Goal: Transaction & Acquisition: Purchase product/service

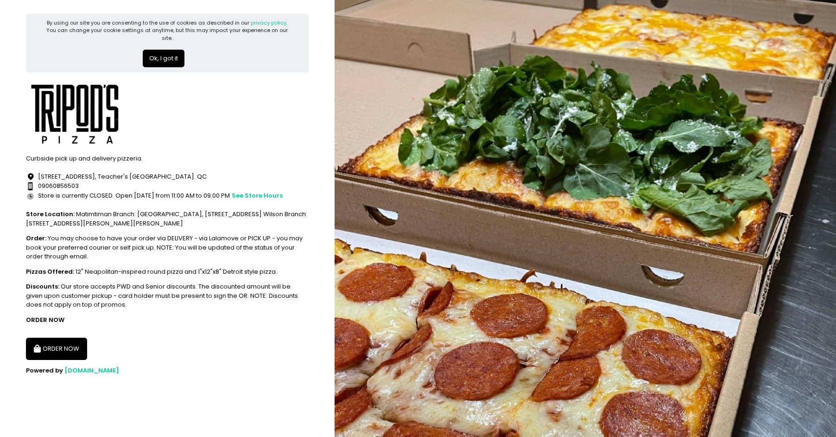
click at [61, 356] on button "ORDER NOW" at bounding box center [56, 348] width 61 height 22
select select "[DATE]"
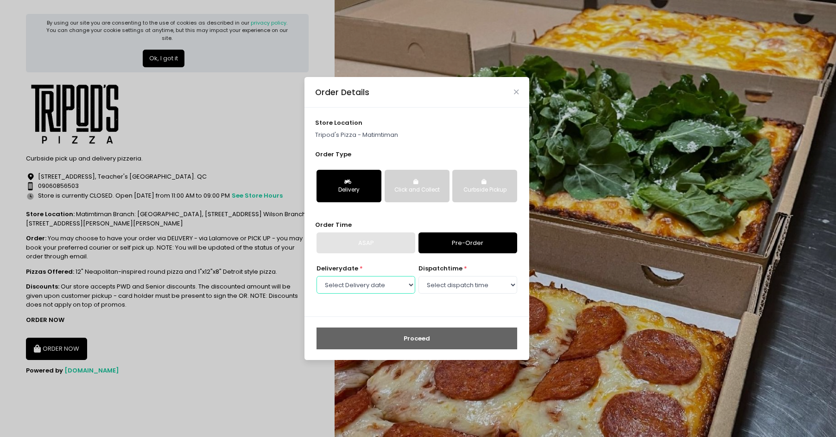
click at [372, 286] on select "Select Delivery date [DATE] [DATE] [DATE] [DATE] [DATE] [DATE] [DATE] [DATE] [D…" at bounding box center [366, 285] width 99 height 18
click at [317, 276] on select "Select Delivery date [DATE] [DATE] [DATE] [DATE] [DATE] [DATE] [DATE] [DATE] [D…" at bounding box center [366, 285] width 99 height 18
click at [485, 279] on select "Select dispatch time 11:30 AM - 12:00 PM 12:00 PM - 12:30 PM 12:30 PM - 01:00 P…" at bounding box center [468, 285] width 99 height 18
select select "12:00"
click at [419, 276] on select "Select dispatch time 11:30 AM - 12:00 PM 12:00 PM - 12:30 PM 12:30 PM - 01:00 P…" at bounding box center [468, 285] width 99 height 18
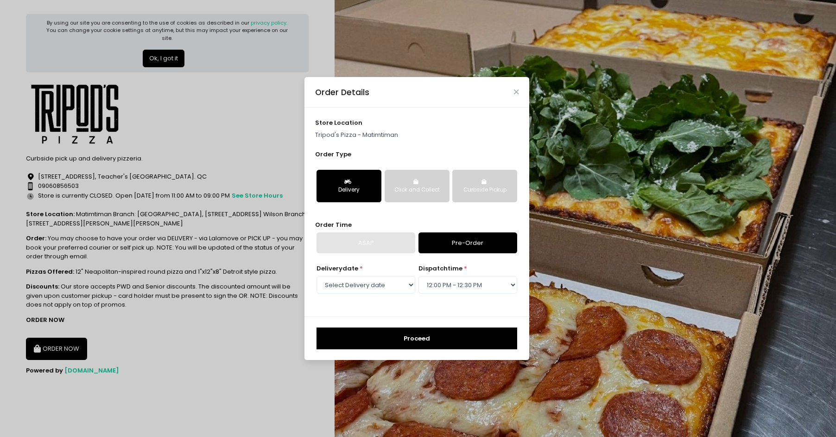
click at [434, 336] on button "Proceed" at bounding box center [417, 338] width 201 height 22
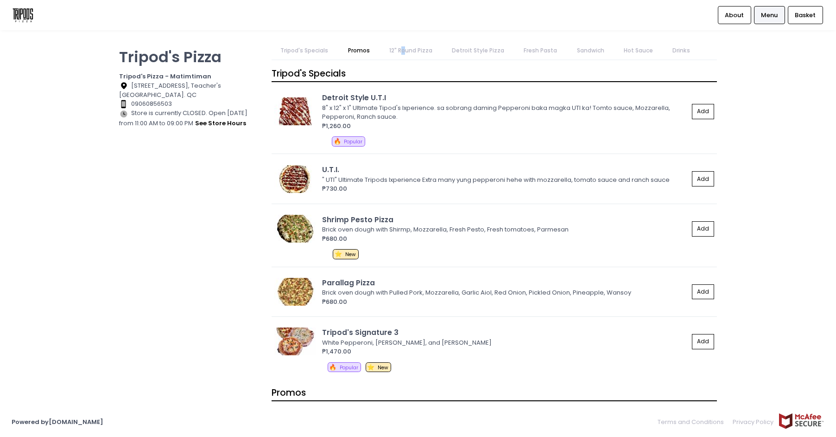
click at [403, 57] on link "12" Round Pizza" at bounding box center [410, 51] width 61 height 18
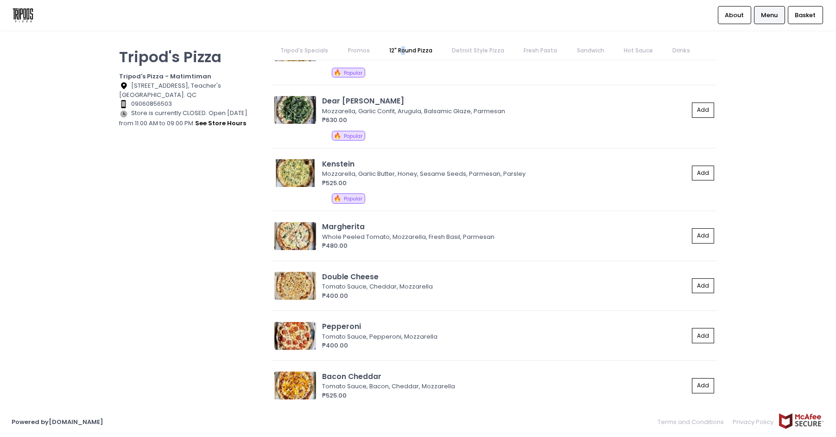
scroll to position [829, 0]
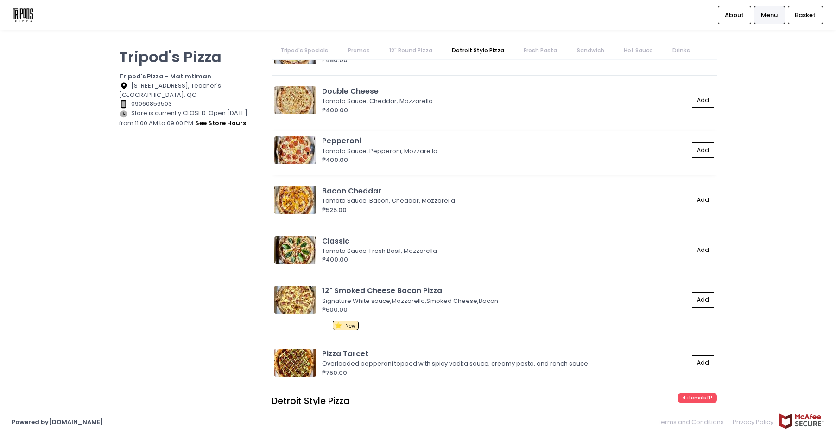
click at [393, 151] on div "Tomato Sauce, Pepperoni, Mozzarella" at bounding box center [504, 150] width 364 height 9
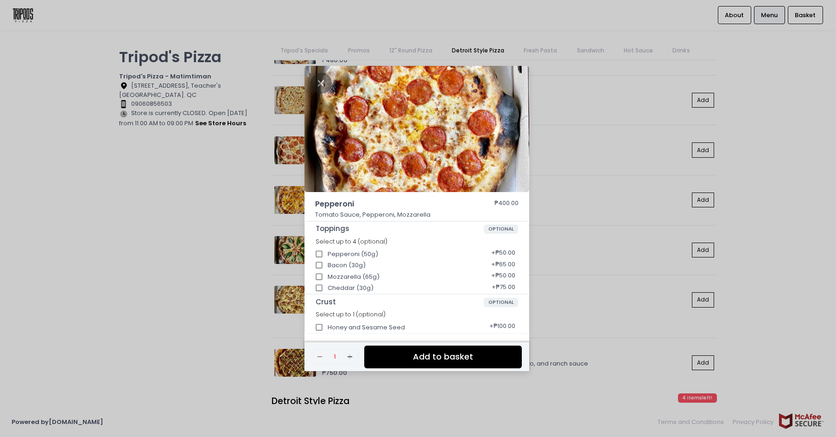
scroll to position [2, 0]
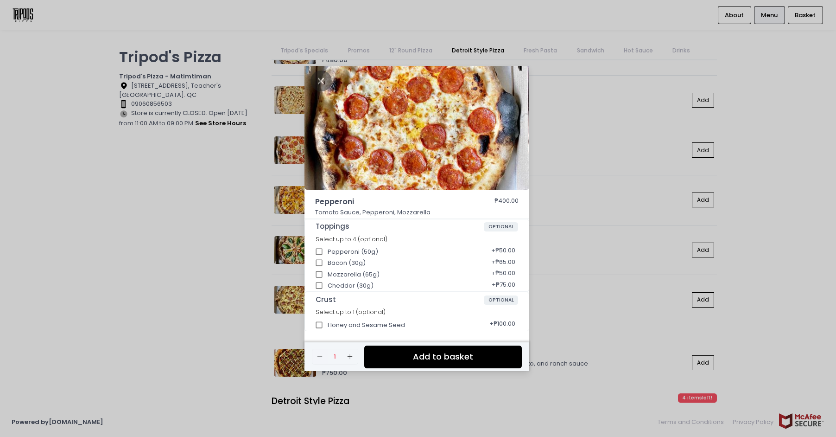
click at [403, 356] on button "Add to basket" at bounding box center [443, 356] width 158 height 23
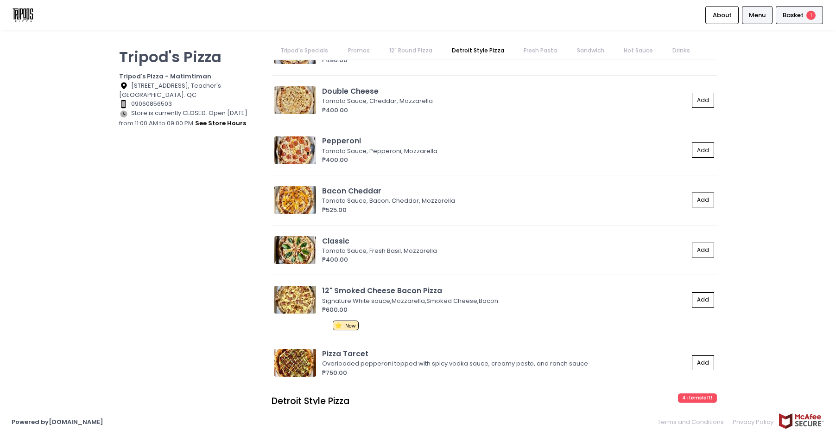
click at [811, 18] on span "1" at bounding box center [811, 15] width 9 height 9
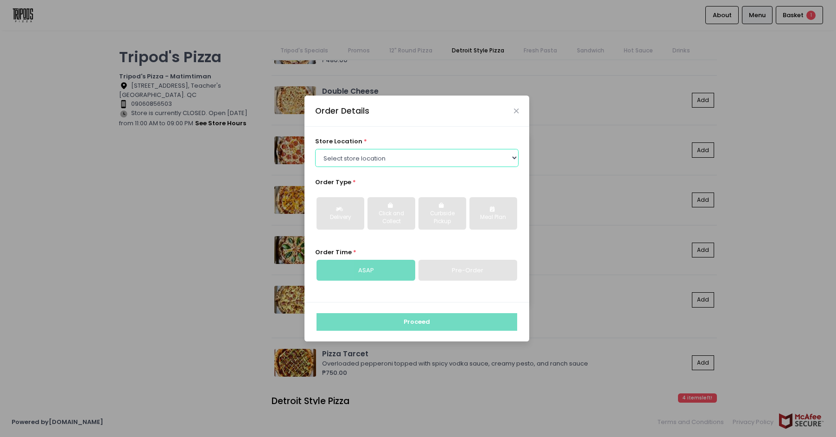
click at [415, 164] on select "Select store location Tripod's Pizza - Matimtiman Tripod's Pizza - [PERSON_NAME…" at bounding box center [417, 158] width 204 height 18
select select "61446231c0144a0f30d77cd5"
click at [315, 149] on select "Select store location Tripod's Pizza - Matimtiman Tripod's Pizza - [PERSON_NAME…" at bounding box center [417, 158] width 204 height 18
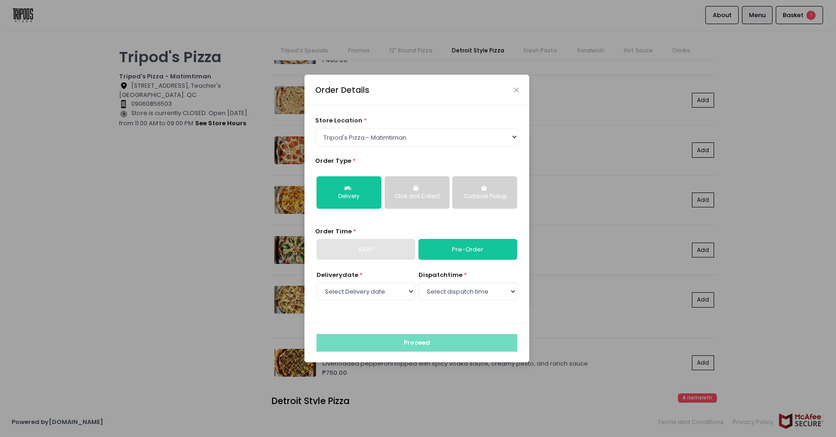
click at [388, 254] on div "ASAP" at bounding box center [366, 249] width 99 height 21
click at [382, 251] on div "ASAP" at bounding box center [366, 249] width 99 height 21
click at [383, 289] on select "Select Delivery date [DATE] [DATE] [DATE] [DATE] [DATE] [DATE] [DATE] [DATE] [D…" at bounding box center [366, 291] width 99 height 18
select select "[DATE]"
click at [317, 282] on select "Select Delivery date [DATE] [DATE] [DATE] [DATE] [DATE] [DATE] [DATE] [DATE] [D…" at bounding box center [366, 291] width 99 height 18
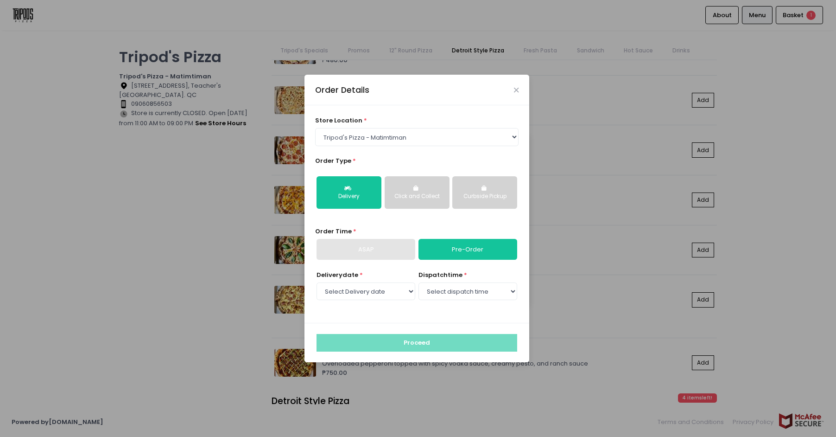
click at [482, 301] on div "dispatch time * Select dispatch time 11:30 AM - 12:00 PM 12:00 PM - 12:30 PM 12…" at bounding box center [468, 286] width 99 height 32
click at [481, 298] on select "Select dispatch time 11:30 AM - 12:00 PM 12:00 PM - 12:30 PM 12:30 PM - 01:00 P…" at bounding box center [468, 291] width 99 height 18
select select "12:00"
click at [419, 282] on select "Select dispatch time 11:30 AM - 12:00 PM 12:00 PM - 12:30 PM 12:30 PM - 01:00 P…" at bounding box center [468, 291] width 99 height 18
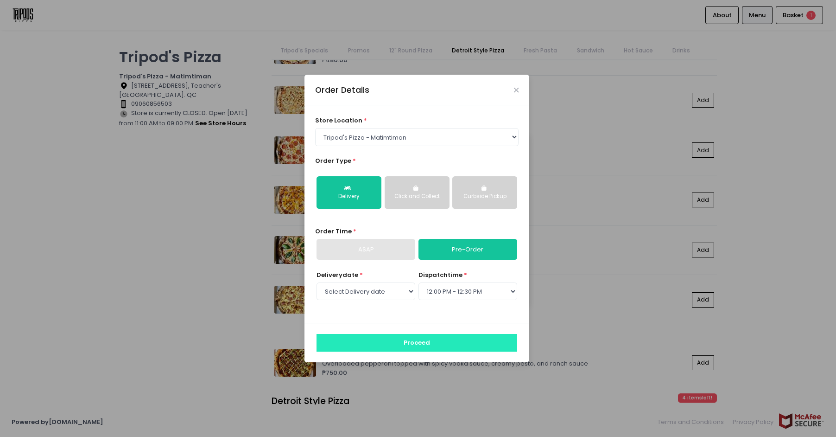
click at [410, 338] on button "Proceed" at bounding box center [417, 343] width 201 height 18
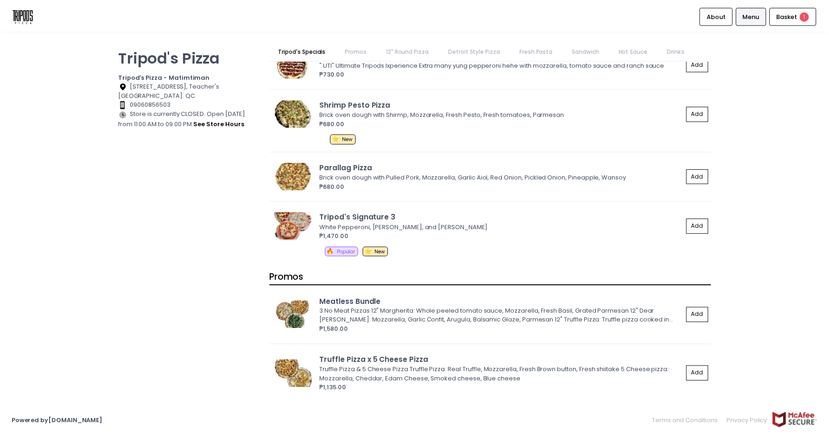
scroll to position [232, 0]
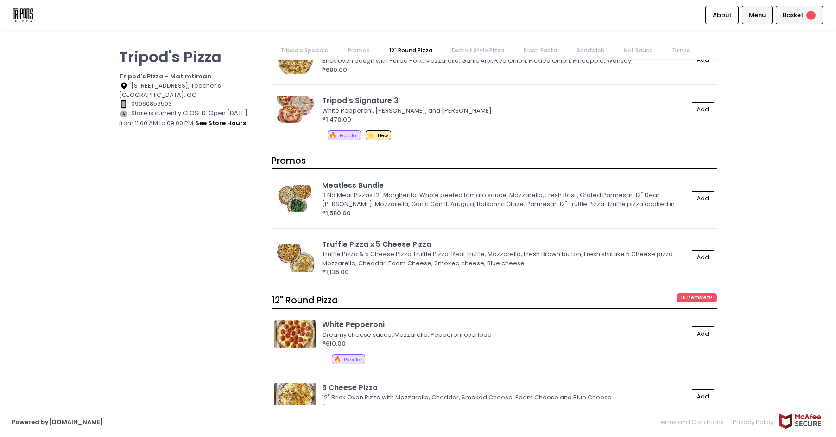
click at [799, 11] on span "Basket" at bounding box center [793, 15] width 21 height 9
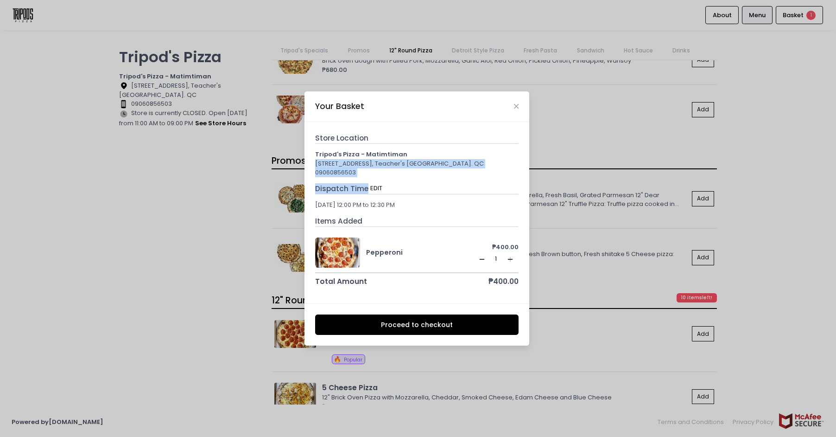
drag, startPoint x: 371, startPoint y: 178, endPoint x: 315, endPoint y: 163, distance: 58.1
click at [315, 163] on div "Store Location Tripod's Pizza - Matimtiman [GEOGRAPHIC_DATA], Teacher's [GEOGRA…" at bounding box center [417, 210] width 204 height 154
click at [317, 166] on div "[STREET_ADDRESS], Teacher's [GEOGRAPHIC_DATA]. QC" at bounding box center [417, 163] width 204 height 9
drag, startPoint x: 314, startPoint y: 160, endPoint x: 468, endPoint y: 159, distance: 153.9
click at [468, 159] on div "Store Location Tripod's Pizza - Matimtiman [GEOGRAPHIC_DATA], Teacher's [GEOGRA…" at bounding box center [417, 212] width 225 height 181
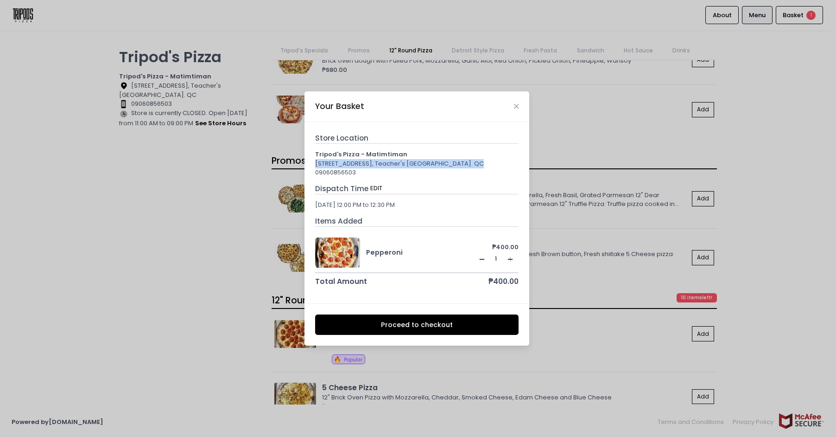
copy div "[STREET_ADDRESS], Teacher's [GEOGRAPHIC_DATA]. QC"
click at [424, 322] on button "Proceed to checkout" at bounding box center [417, 324] width 204 height 21
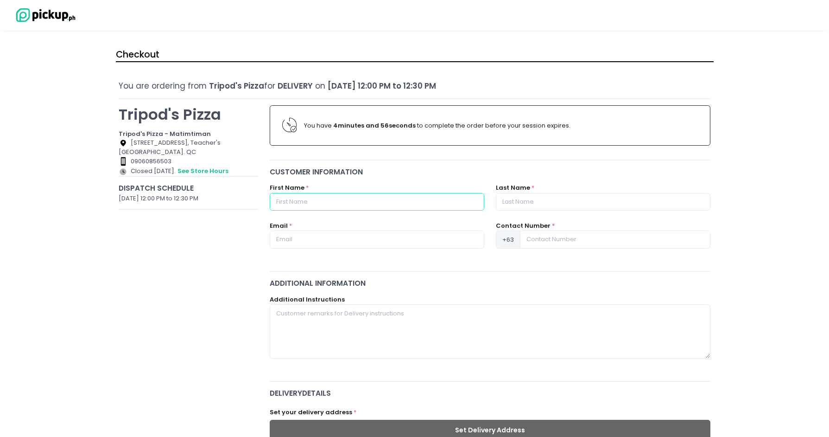
click at [366, 203] on input "text" at bounding box center [377, 202] width 215 height 18
type input "[PERSON_NAME]"
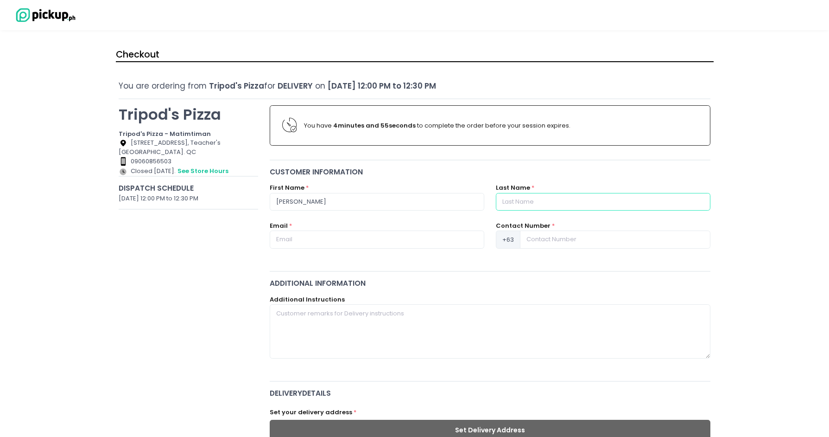
type input "[PERSON_NAME]"
type input "[EMAIL_ADDRESS][DOMAIN_NAME]"
type input "09970816056"
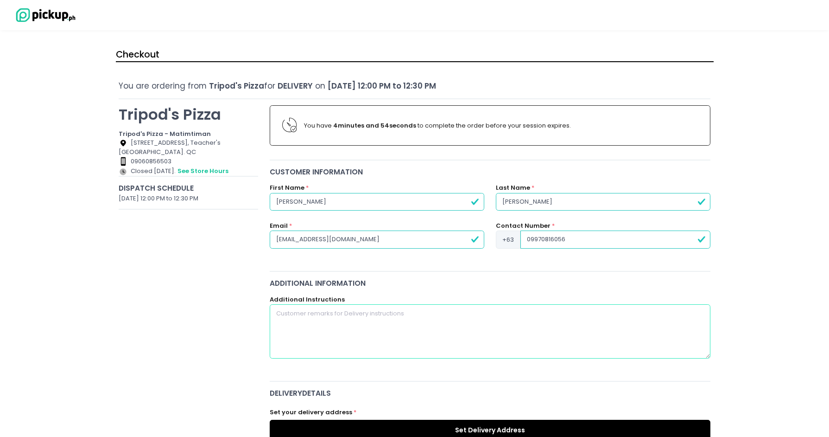
click at [387, 315] on textarea at bounding box center [490, 331] width 441 height 54
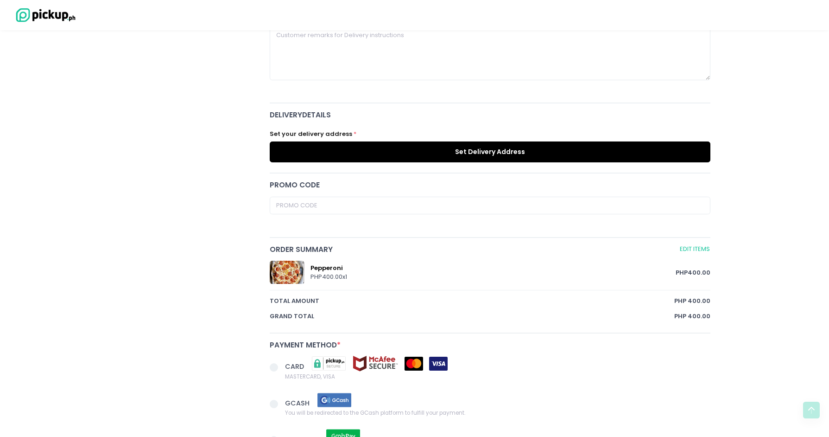
click at [409, 158] on button "Set Delivery Address" at bounding box center [490, 151] width 441 height 21
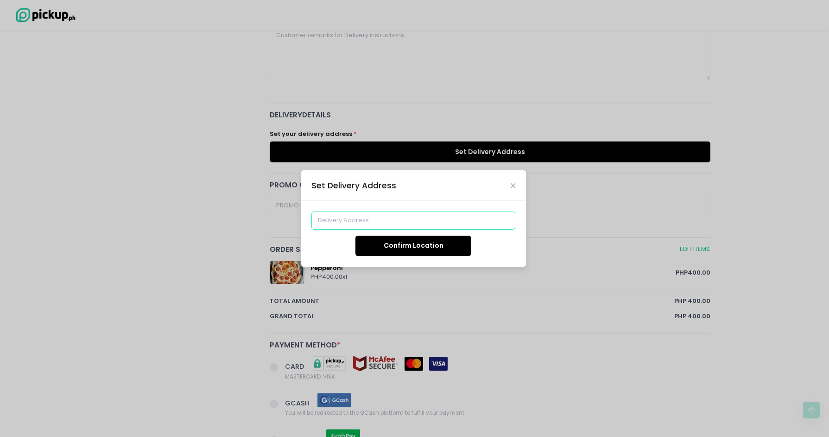
click at [403, 213] on input at bounding box center [413, 220] width 204 height 18
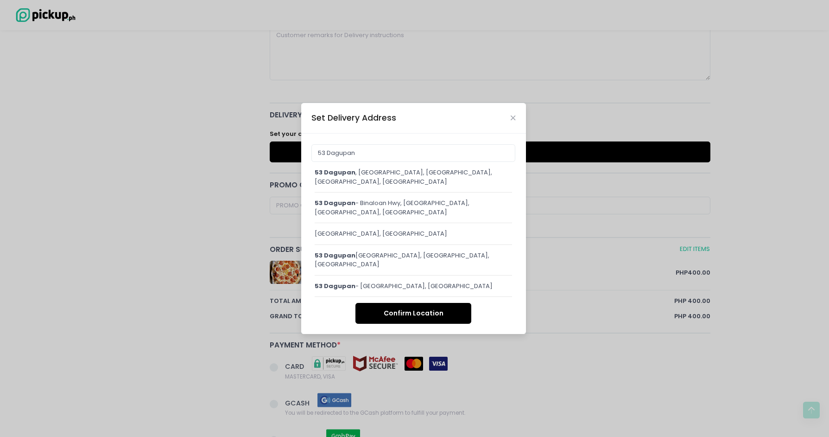
click at [345, 177] on span "53 Dagupan" at bounding box center [335, 172] width 41 height 9
type input "[STREET_ADDRESS]"
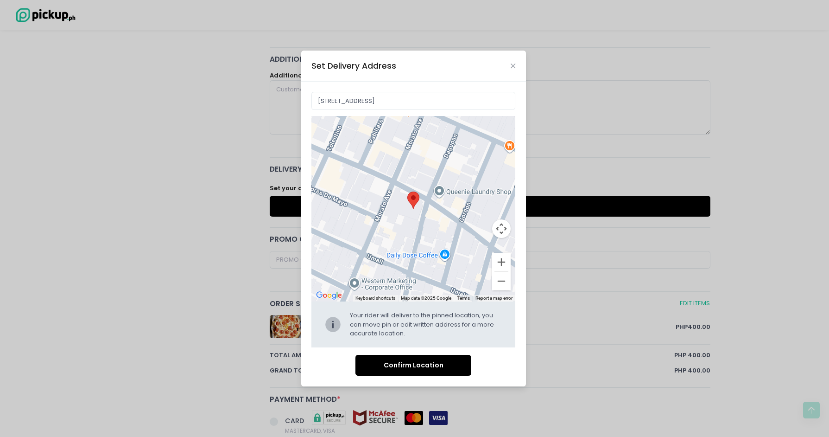
scroll to position [185, 0]
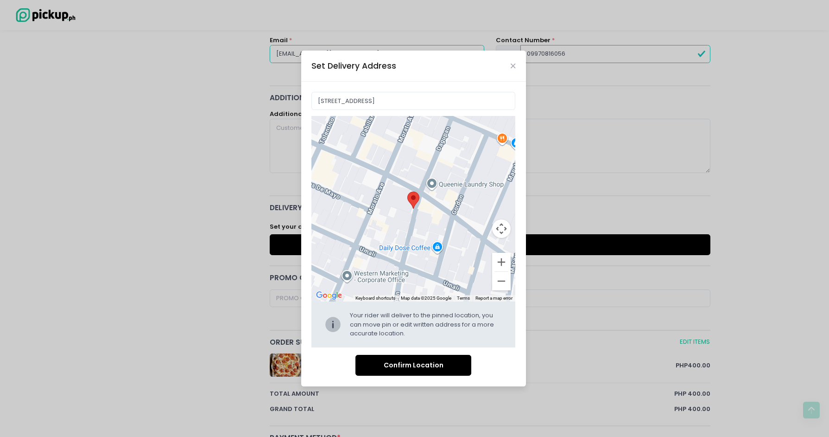
drag, startPoint x: 422, startPoint y: 222, endPoint x: 414, endPoint y: 214, distance: 11.5
click at [414, 214] on div "Move pin to edit location" at bounding box center [413, 208] width 204 height 185
click at [387, 362] on button "Confirm Location" at bounding box center [414, 365] width 116 height 21
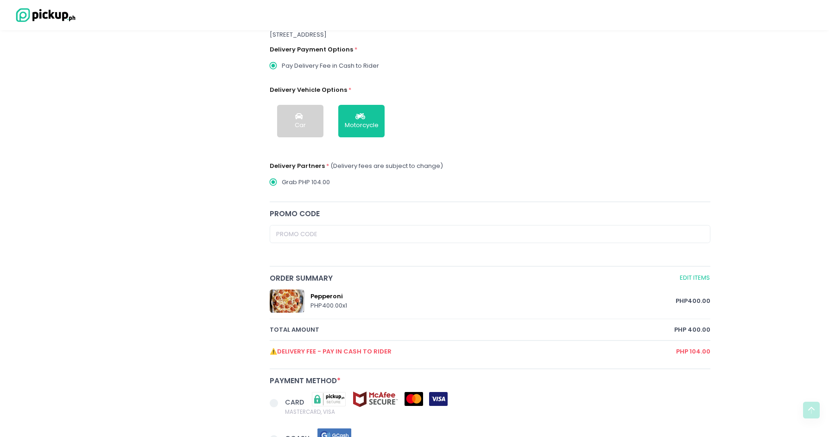
scroll to position [278, 0]
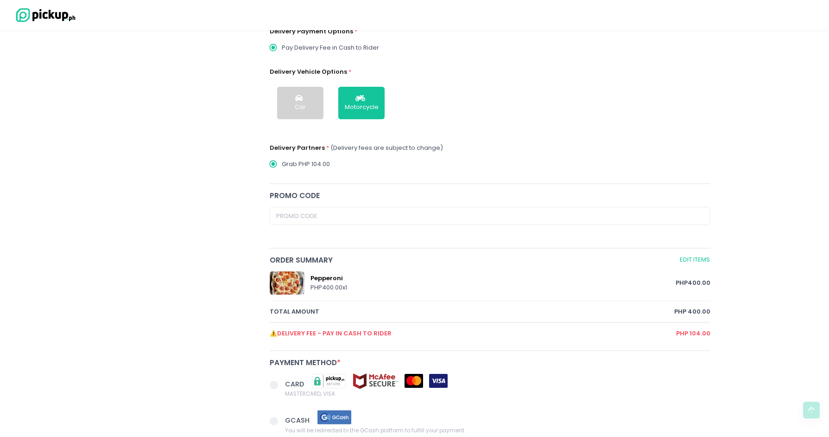
click at [276, 335] on span "⚠️Delivery Fee - Pay in cash to rider" at bounding box center [473, 333] width 407 height 9
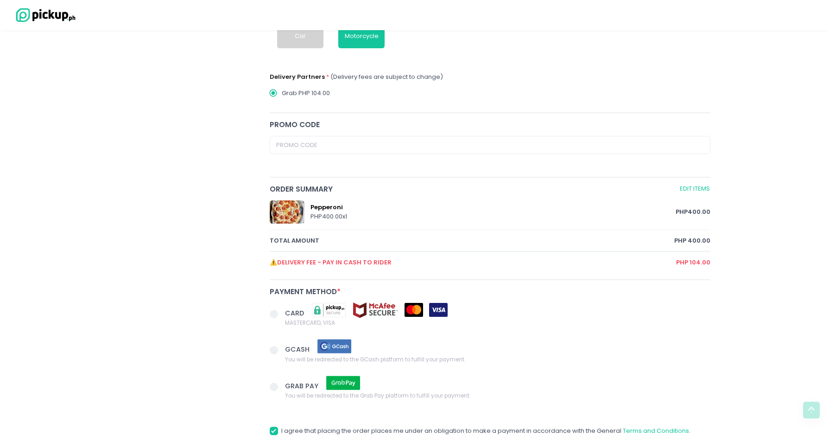
scroll to position [371, 0]
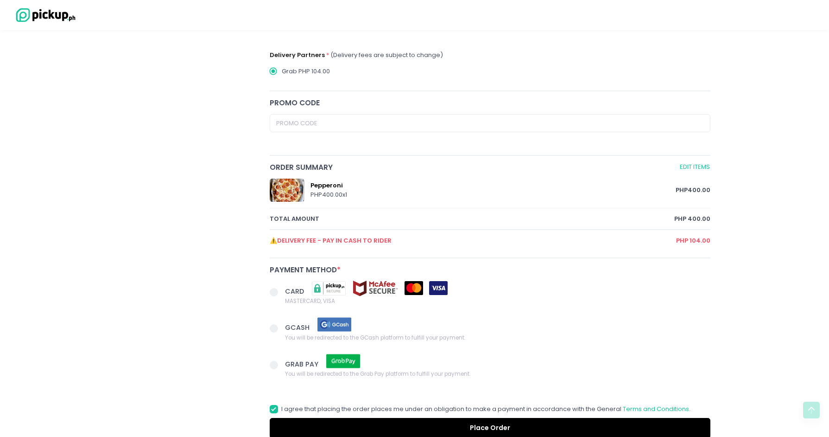
click at [277, 328] on span at bounding box center [274, 328] width 8 height 8
click at [281, 328] on input "GCASH You will be redirected to the GCash platform to fulfill your payment." at bounding box center [284, 327] width 6 height 6
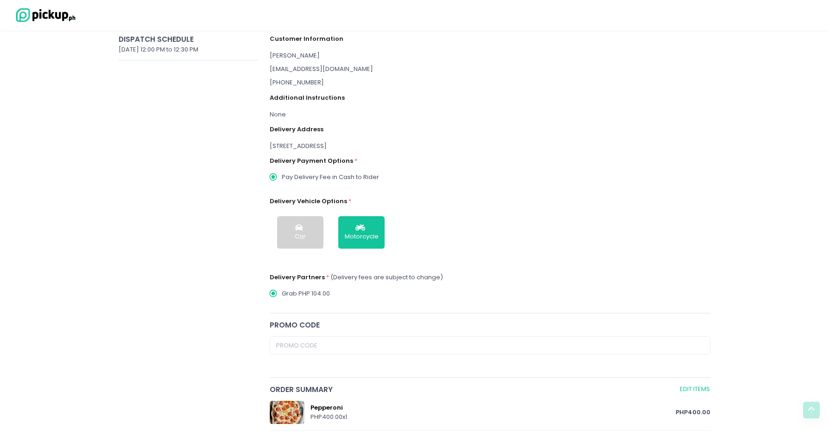
scroll to position [148, 0]
radio input "true"
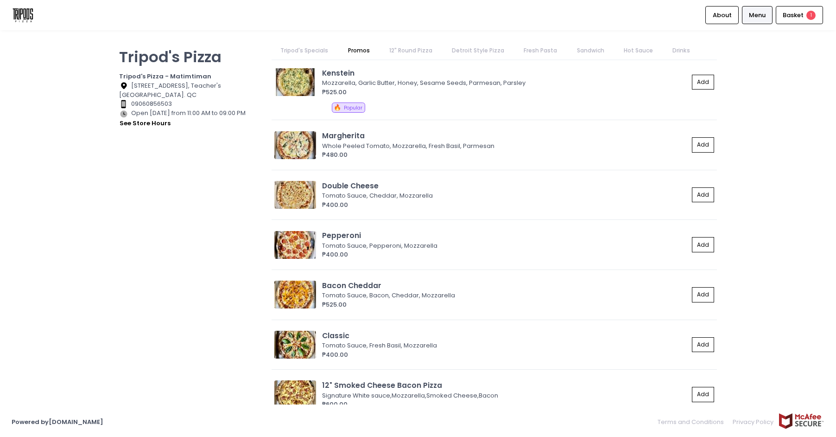
scroll to position [742, 0]
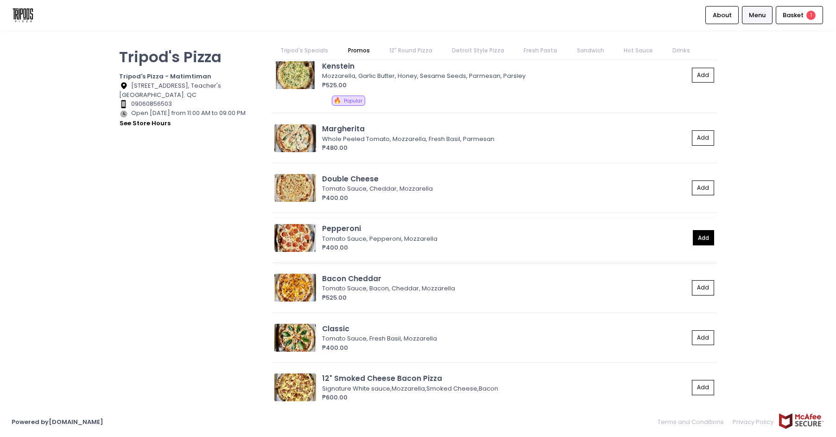
click at [701, 232] on button "Add" at bounding box center [703, 237] width 21 height 15
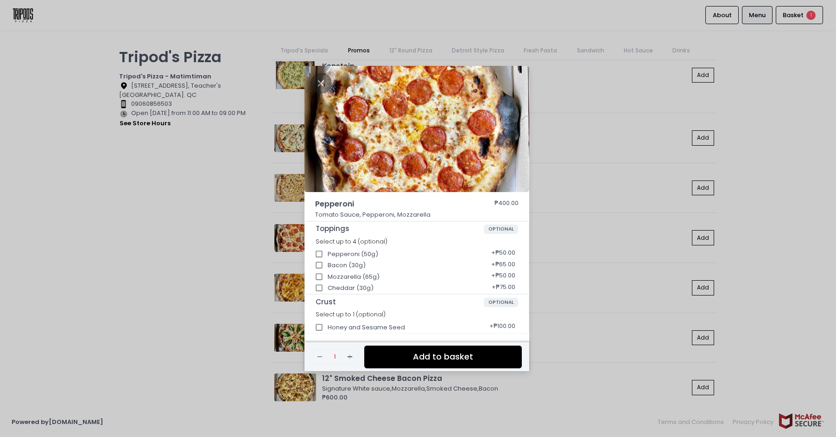
scroll to position [2, 0]
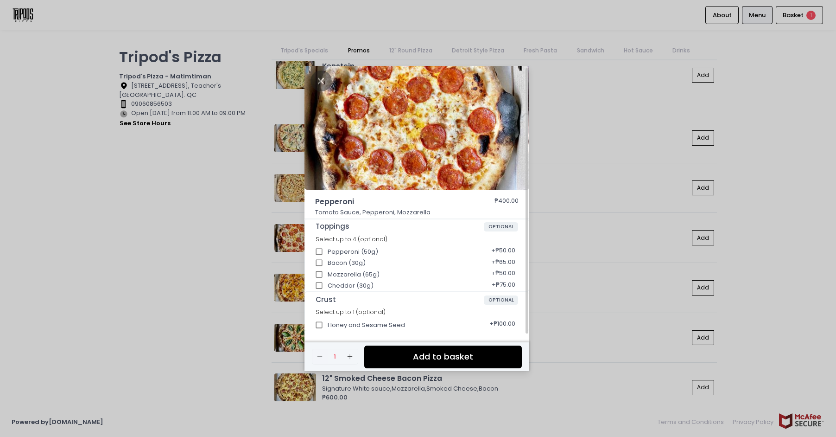
click at [349, 248] on div "Pepperoni (50g) + ₱50.00" at bounding box center [417, 249] width 203 height 12
drag, startPoint x: 349, startPoint y: 249, endPoint x: 341, endPoint y: 256, distance: 10.2
click at [348, 249] on div "Pepperoni (50g) + ₱50.00" at bounding box center [417, 249] width 203 height 12
click at [322, 253] on input "Pepperoni (50g)" at bounding box center [320, 252] width 18 height 18
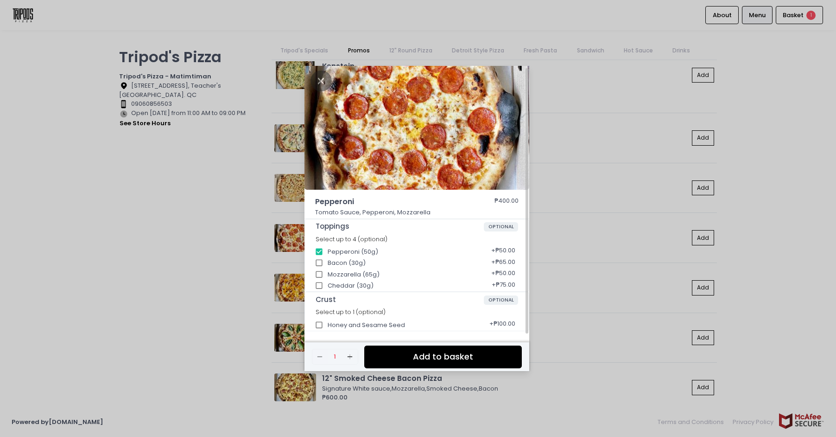
checkbox input "false"
click at [414, 362] on button "Add to basket" at bounding box center [443, 356] width 158 height 23
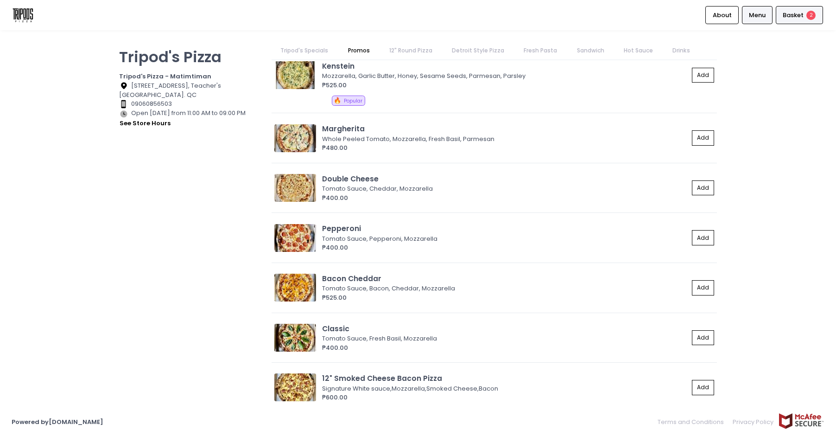
click at [800, 21] on div "Basket 2" at bounding box center [799, 15] width 47 height 18
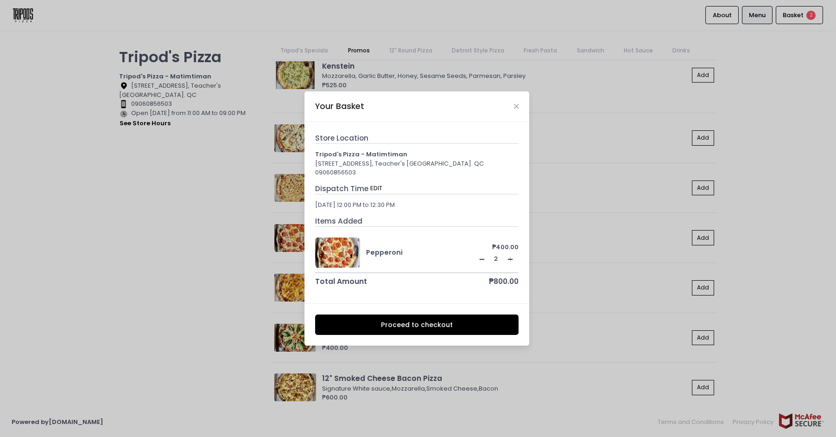
click at [478, 261] on icon "Remove Created with Sketch." at bounding box center [481, 258] width 7 height 7
